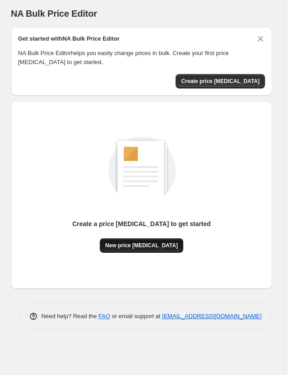
click at [140, 250] on button "New price change job" at bounding box center [141, 245] width 83 height 14
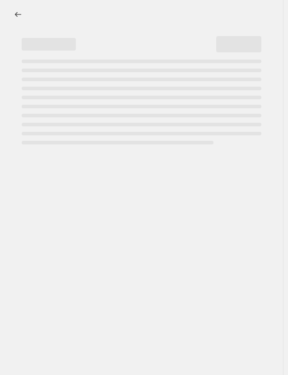
select select "percentage"
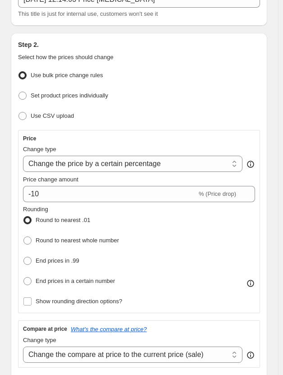
scroll to position [90, 0]
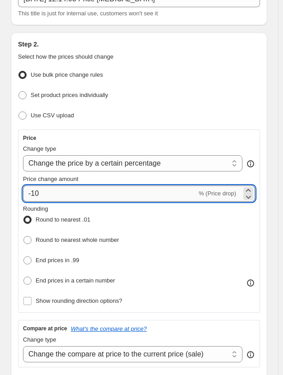
drag, startPoint x: 32, startPoint y: 192, endPoint x: 137, endPoint y: 185, distance: 105.4
click at [137, 185] on input "-10" at bounding box center [110, 193] width 174 height 16
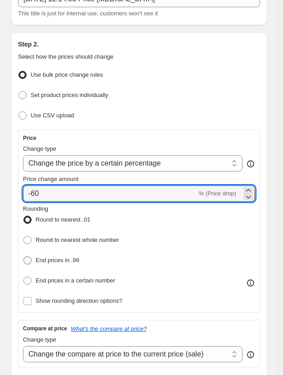
type input "-60"
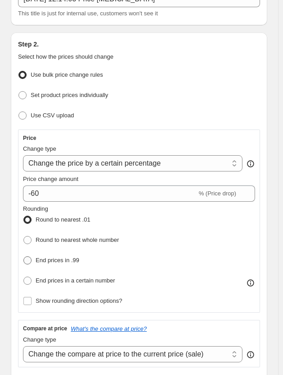
click at [27, 254] on label "End prices in .99" at bounding box center [51, 260] width 56 height 13
click at [24, 256] on input "End prices in .99" at bounding box center [23, 256] width 0 height 0
radio input "true"
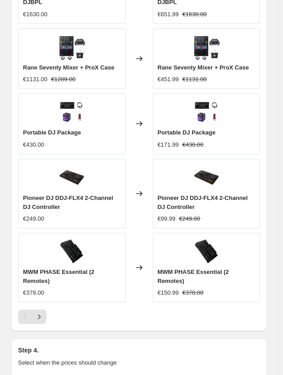
scroll to position [945, 0]
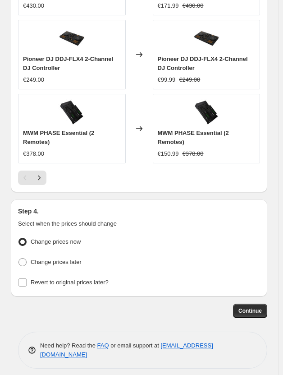
click at [254, 246] on ul "Change prices now Change prices later" at bounding box center [139, 252] width 242 height 33
click at [263, 308] on button "Continue" at bounding box center [250, 311] width 34 height 14
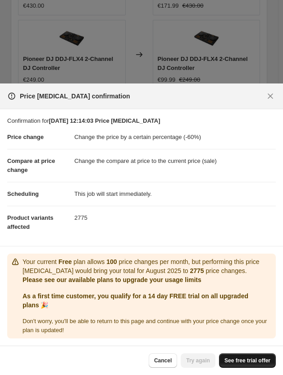
click at [258, 356] on link "See free trial offer" at bounding box center [247, 360] width 57 height 14
click at [244, 358] on span "See free trial offer" at bounding box center [248, 360] width 46 height 7
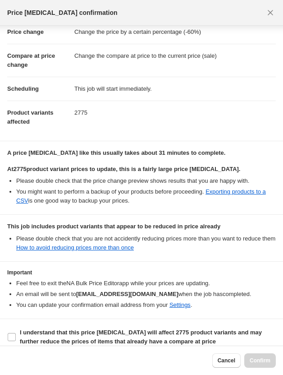
scroll to position [31, 0]
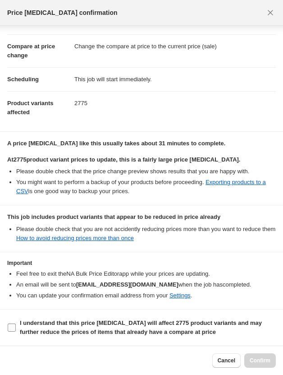
click at [8, 327] on input "I understand that this price change job will affect 2775 product variants and m…" at bounding box center [12, 328] width 8 height 8
checkbox input "true"
click at [260, 357] on span "Confirm" at bounding box center [260, 360] width 21 height 7
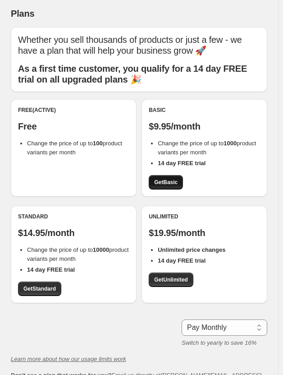
click at [174, 180] on span "Get Basic" at bounding box center [165, 182] width 23 height 7
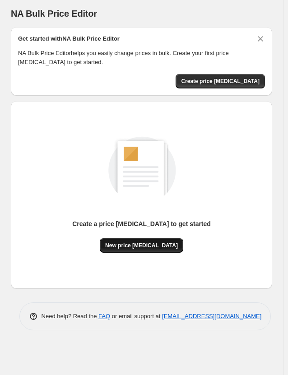
click at [127, 245] on span "New price change job" at bounding box center [141, 245] width 73 height 7
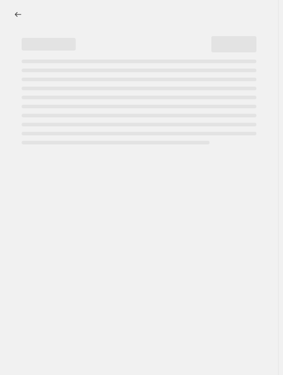
select select "percentage"
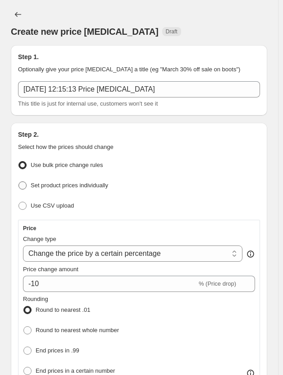
scroll to position [90, 0]
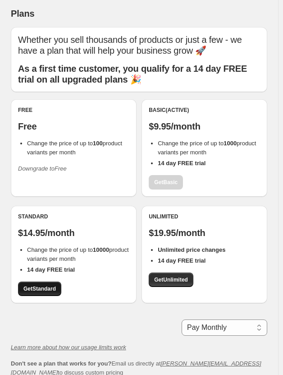
click at [51, 287] on span "Get Standard" at bounding box center [39, 288] width 32 height 7
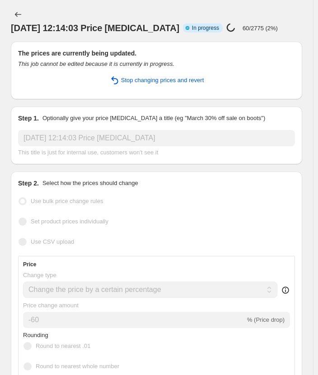
select select "percentage"
